Goal: Information Seeking & Learning: Learn about a topic

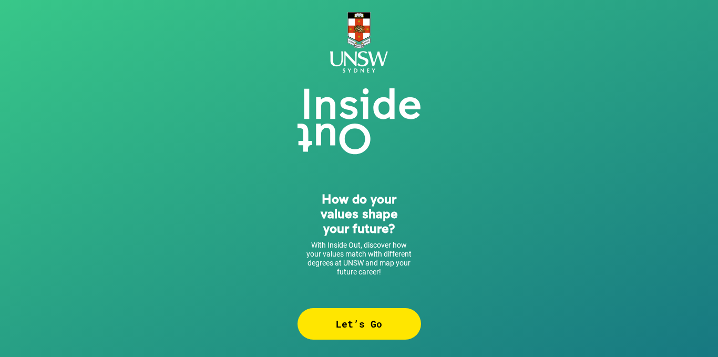
drag, startPoint x: 0, startPoint y: 0, endPoint x: 351, endPoint y: 331, distance: 482.9
click at [351, 331] on div "Let’s Go" at bounding box center [360, 324] width 124 height 32
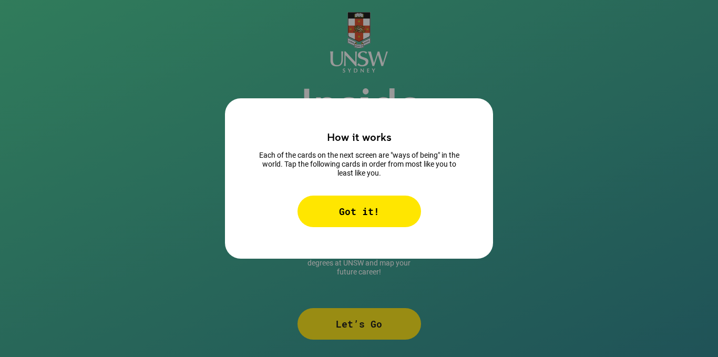
click at [367, 211] on div "Got it!" at bounding box center [360, 212] width 124 height 32
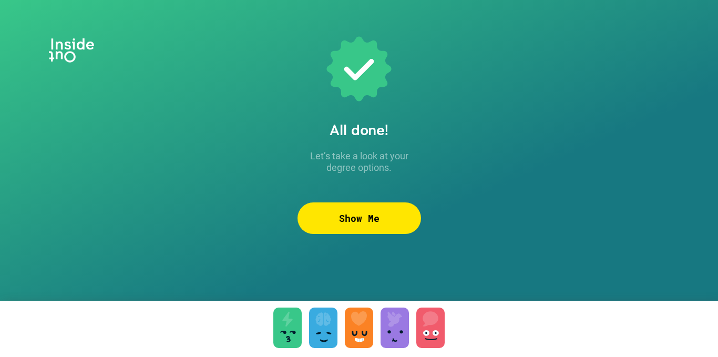
click at [387, 220] on div "Show Me" at bounding box center [360, 218] width 124 height 32
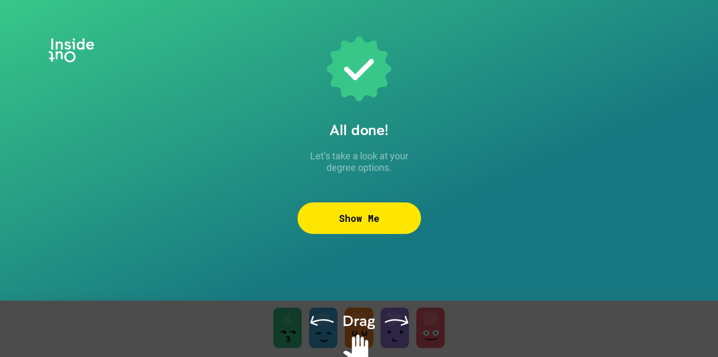
drag, startPoint x: 361, startPoint y: 328, endPoint x: 306, endPoint y: 334, distance: 56.1
click at [306, 334] on div at bounding box center [359, 342] width 718 height 83
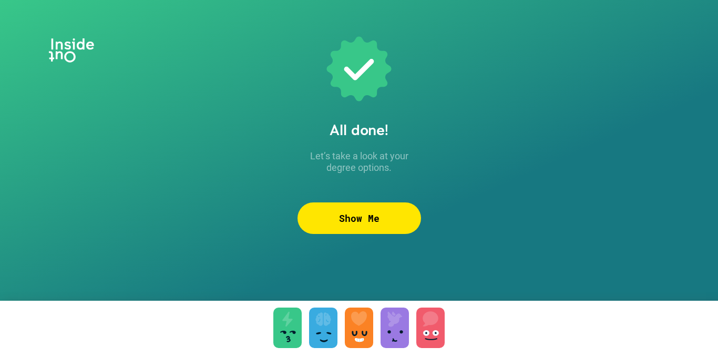
click at [352, 334] on div at bounding box center [359, 328] width 28 height 40
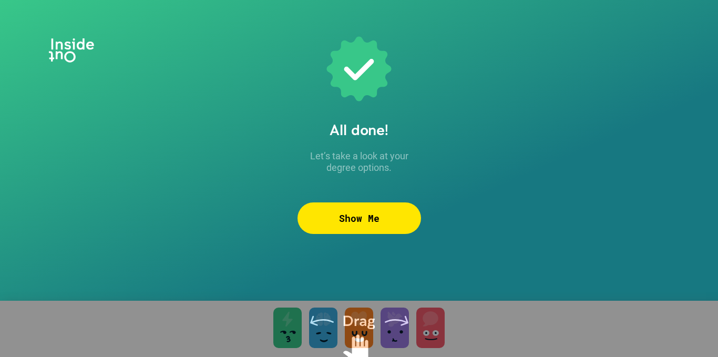
click at [308, 333] on div at bounding box center [359, 342] width 718 height 83
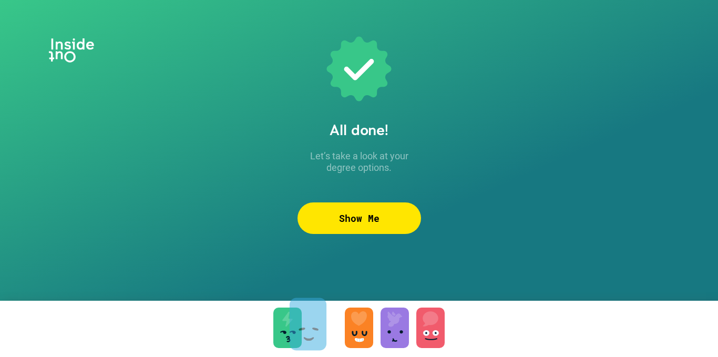
drag, startPoint x: 321, startPoint y: 336, endPoint x: 297, endPoint y: 333, distance: 24.4
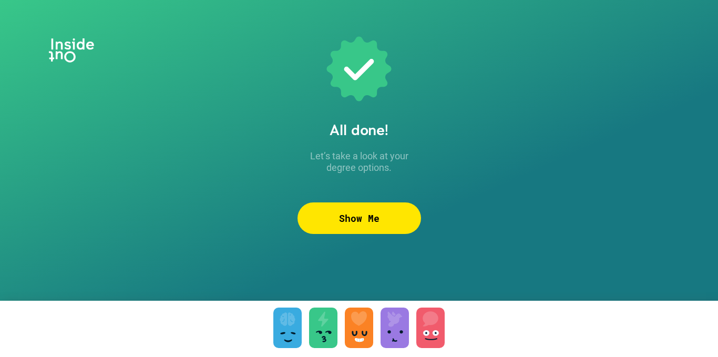
click at [286, 328] on div at bounding box center [287, 328] width 28 height 40
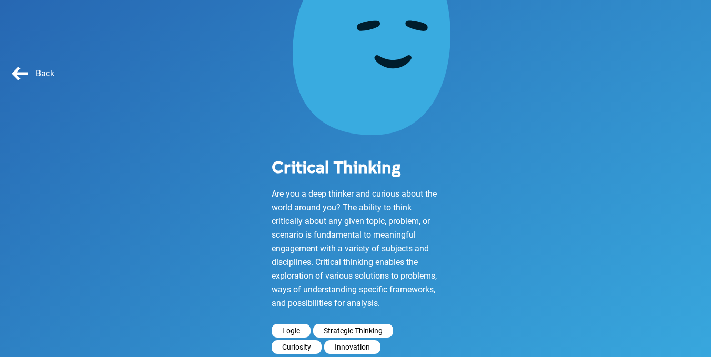
scroll to position [165, 0]
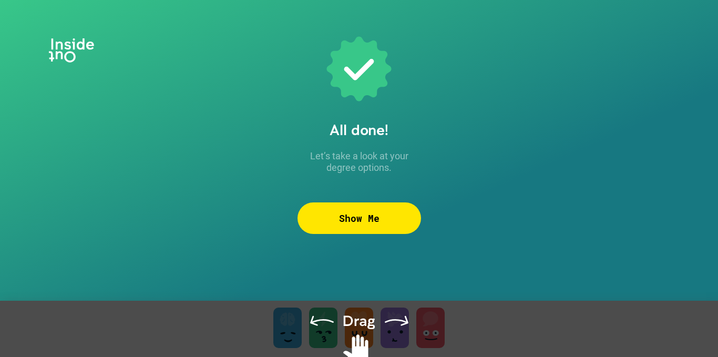
click at [462, 326] on div at bounding box center [359, 342] width 718 height 83
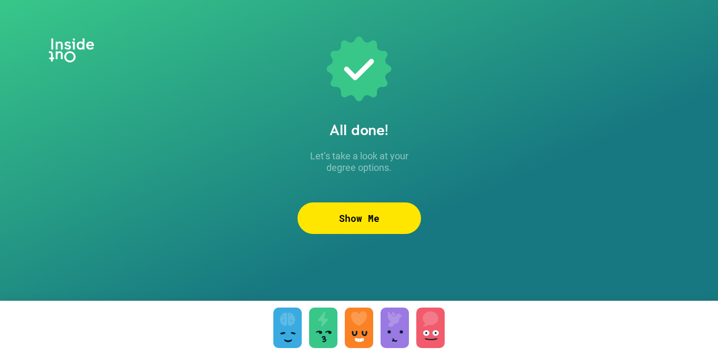
click at [331, 325] on div at bounding box center [323, 328] width 28 height 40
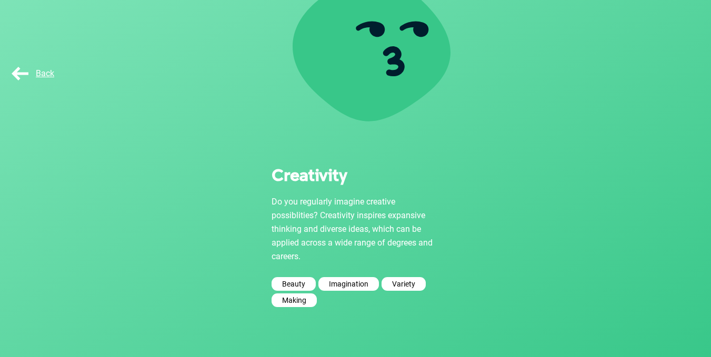
scroll to position [105, 0]
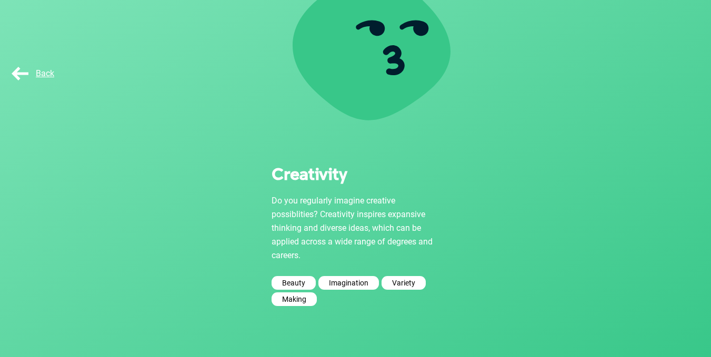
click at [24, 70] on span "Back" at bounding box center [31, 73] width 45 height 10
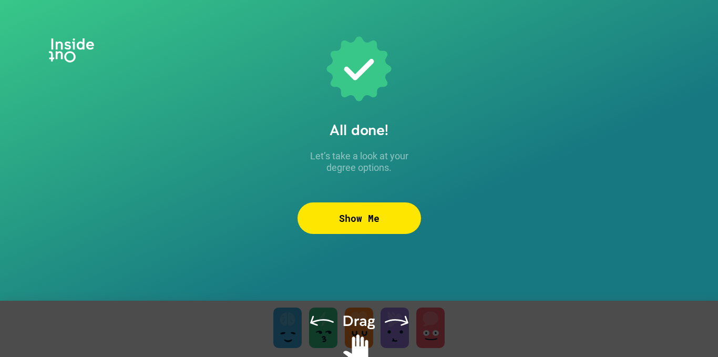
click at [215, 312] on div at bounding box center [359, 342] width 718 height 83
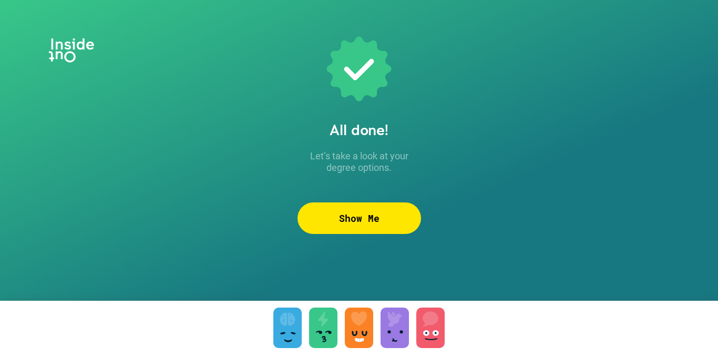
click at [361, 325] on div at bounding box center [359, 328] width 28 height 40
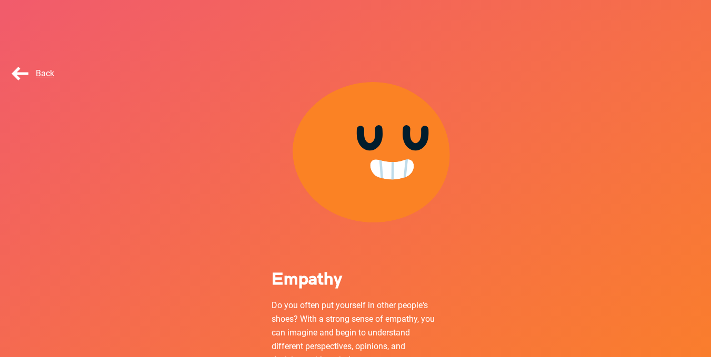
click at [19, 74] on span "Back" at bounding box center [31, 73] width 45 height 10
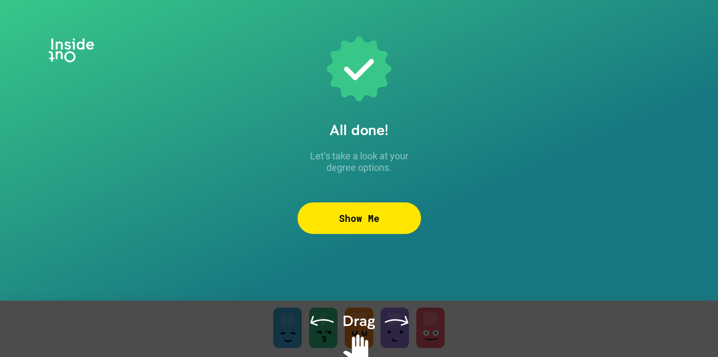
click at [362, 335] on div at bounding box center [359, 342] width 718 height 83
click at [481, 349] on div at bounding box center [359, 342] width 718 height 83
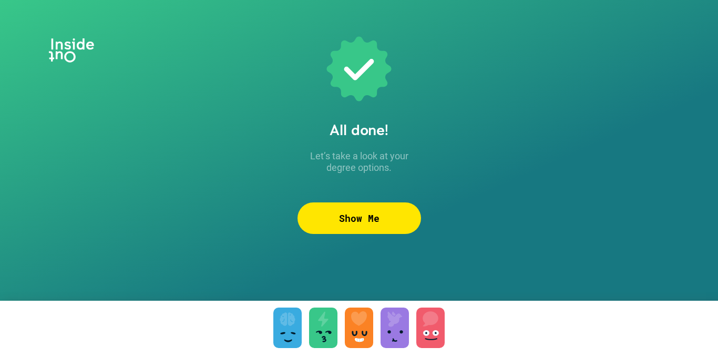
click at [432, 331] on div at bounding box center [431, 328] width 28 height 40
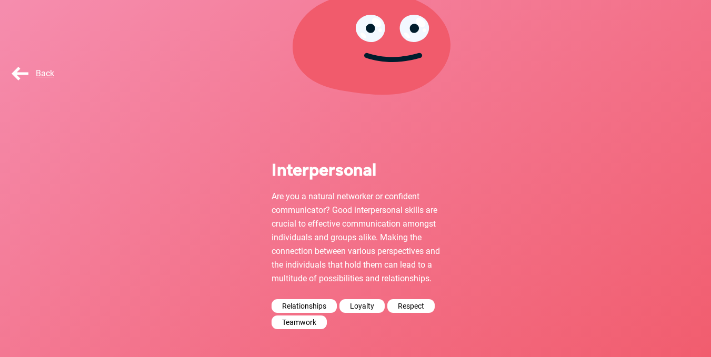
scroll to position [111, 0]
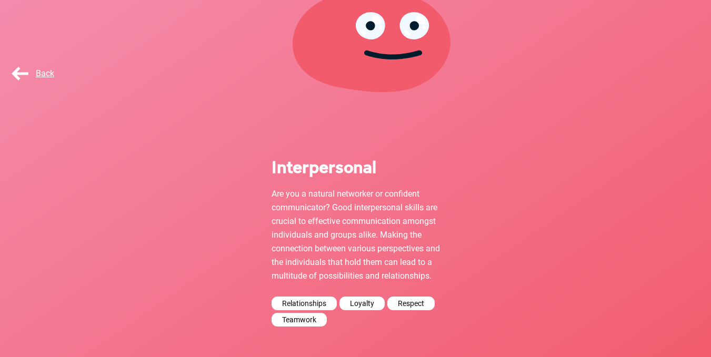
click at [17, 72] on span "Back" at bounding box center [31, 73] width 45 height 10
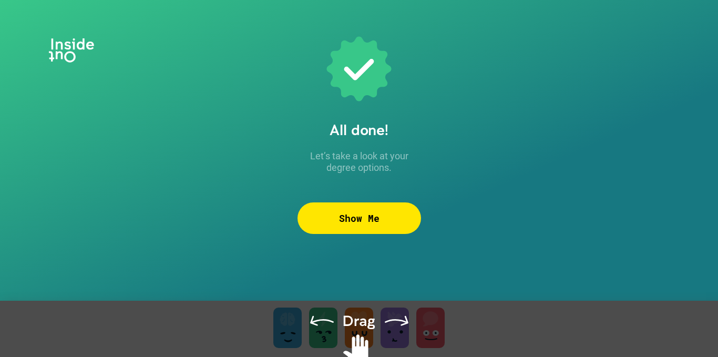
click at [448, 348] on div at bounding box center [359, 342] width 718 height 83
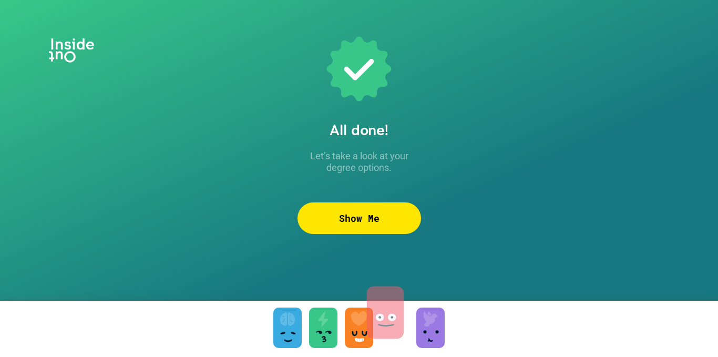
drag, startPoint x: 443, startPoint y: 330, endPoint x: 396, endPoint y: 316, distance: 49.3
click at [437, 327] on div at bounding box center [431, 328] width 28 height 40
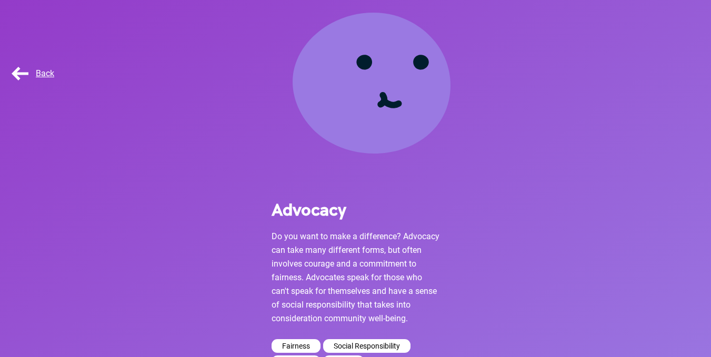
scroll to position [97, 0]
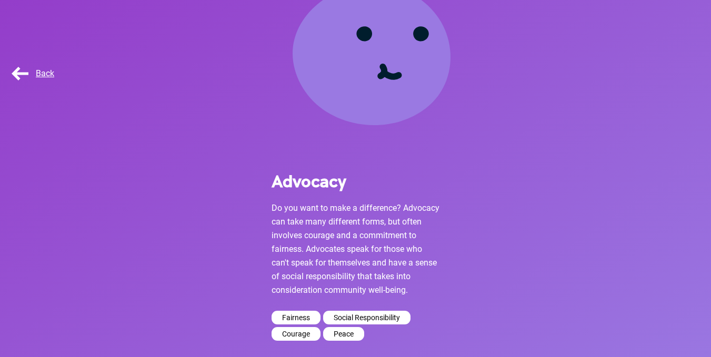
click at [15, 69] on span "Back" at bounding box center [31, 73] width 45 height 10
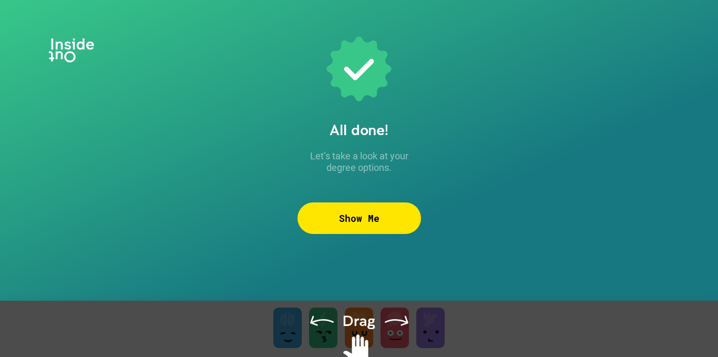
click at [423, 323] on div at bounding box center [359, 342] width 718 height 83
click at [500, 347] on div at bounding box center [359, 342] width 718 height 83
click at [332, 336] on div at bounding box center [359, 342] width 718 height 83
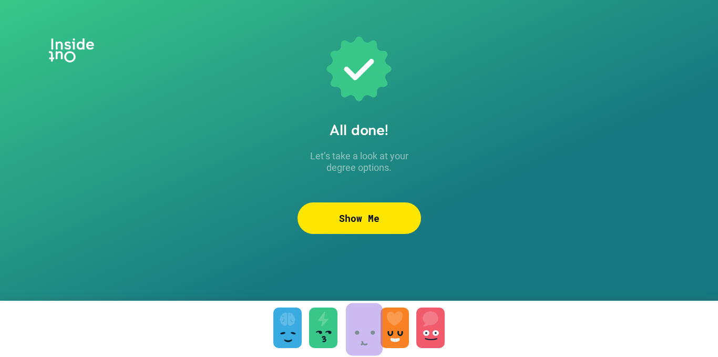
drag, startPoint x: 425, startPoint y: 332, endPoint x: 349, endPoint y: 334, distance: 76.3
click at [363, 223] on div "Show Me" at bounding box center [360, 218] width 124 height 32
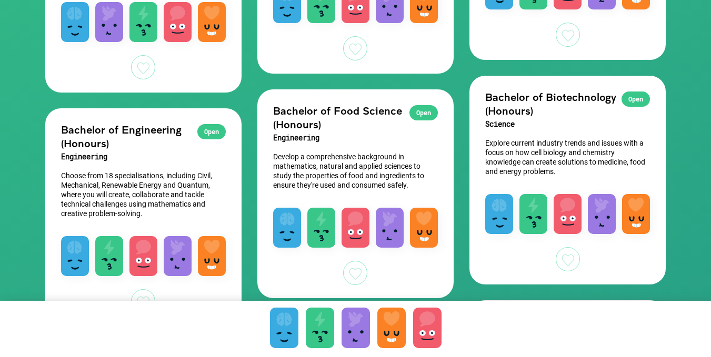
scroll to position [513, 0]
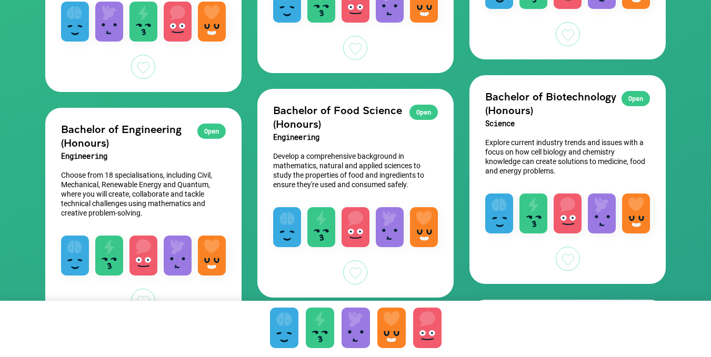
click at [534, 105] on h2 "Bachelor of Biotechnology (Honours)" at bounding box center [567, 102] width 165 height 27
